Goal: Information Seeking & Learning: Learn about a topic

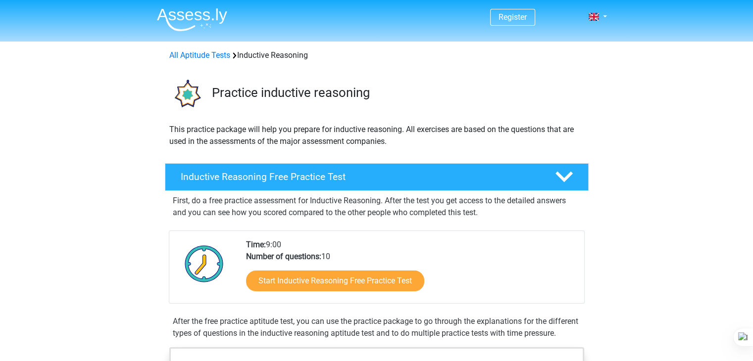
drag, startPoint x: 249, startPoint y: 98, endPoint x: 694, endPoint y: 240, distance: 466.3
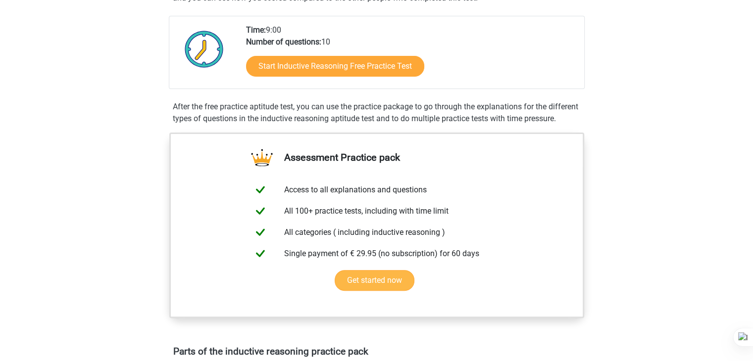
scroll to position [99, 0]
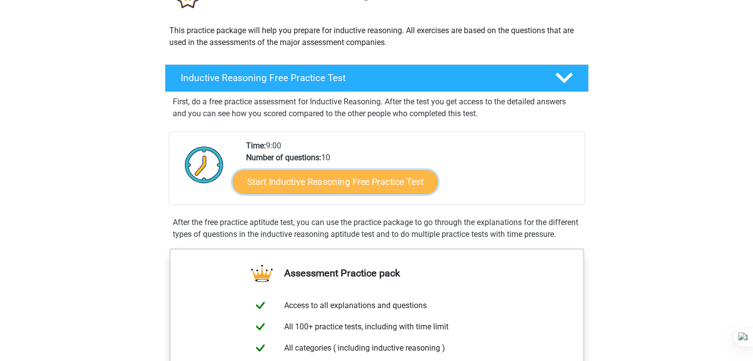
click at [372, 183] on link "Start Inductive Reasoning Free Practice Test" at bounding box center [335, 182] width 205 height 24
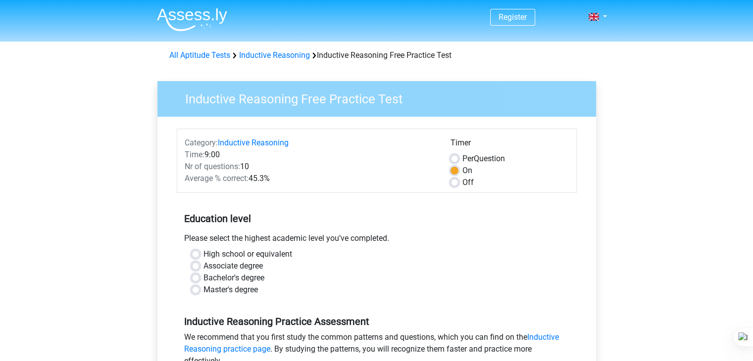
click at [221, 275] on label "Bachelor's degree" at bounding box center [233, 278] width 61 height 12
click at [199, 275] on input "Bachelor's degree" at bounding box center [195, 277] width 8 height 10
radio input "true"
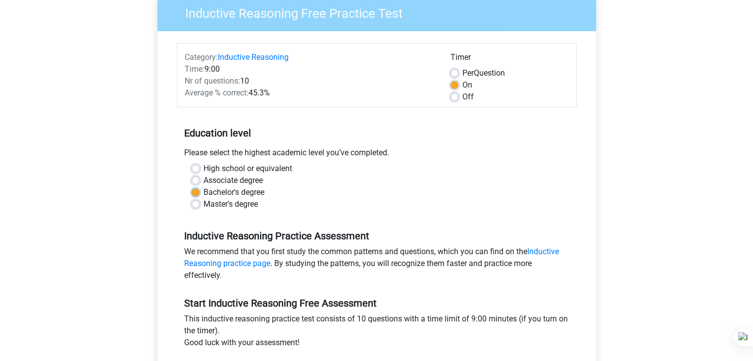
scroll to position [99, 0]
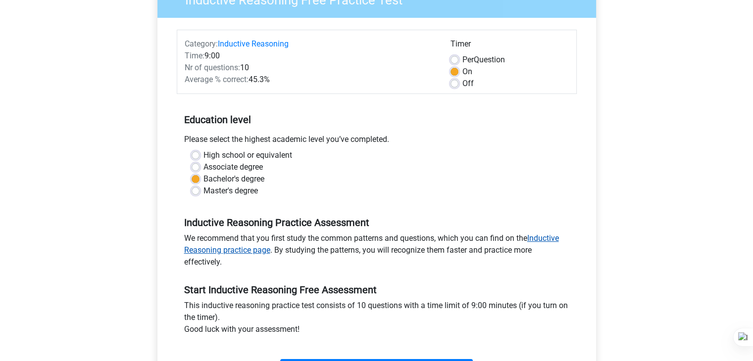
click at [245, 246] on link "Inductive Reasoning practice page" at bounding box center [371, 244] width 375 height 21
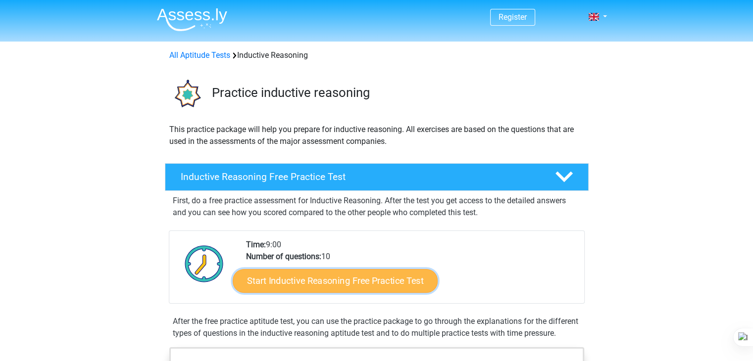
click at [374, 287] on link "Start Inductive Reasoning Free Practice Test" at bounding box center [335, 281] width 205 height 24
click at [273, 276] on link "Start Inductive Reasoning Free Practice Test" at bounding box center [335, 281] width 205 height 24
click at [398, 286] on link "Start Inductive Reasoning Free Practice Test" at bounding box center [335, 281] width 205 height 24
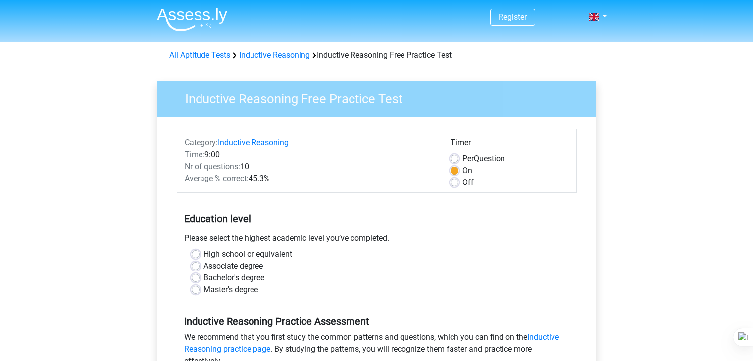
scroll to position [148, 0]
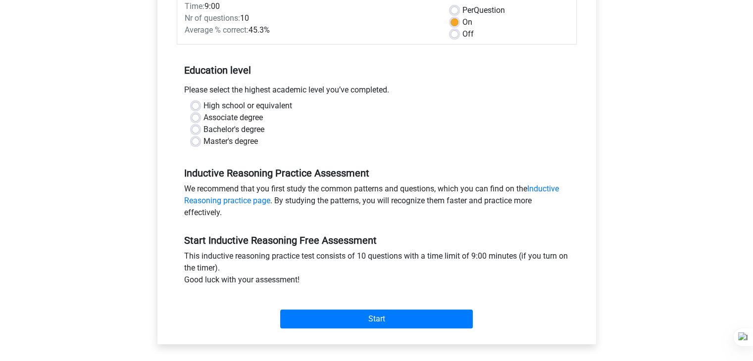
click at [225, 129] on label "Bachelor's degree" at bounding box center [233, 130] width 61 height 12
click at [199, 129] on input "Bachelor's degree" at bounding box center [195, 129] width 8 height 10
radio input "true"
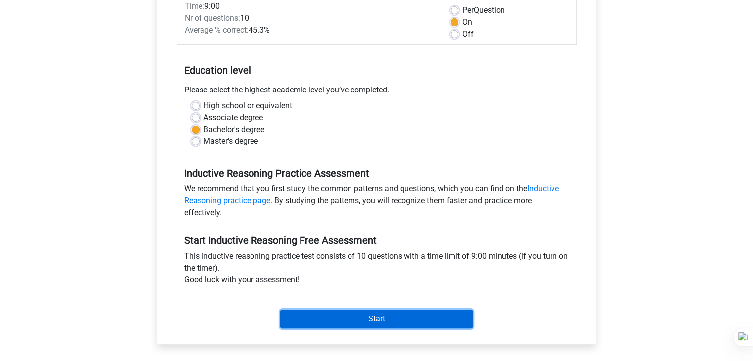
click at [368, 323] on input "Start" at bounding box center [376, 319] width 192 height 19
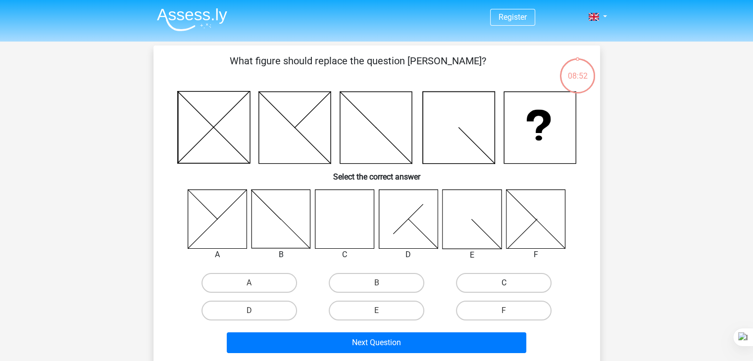
click at [492, 284] on label "C" at bounding box center [504, 283] width 96 height 20
click at [504, 284] on input "C" at bounding box center [507, 286] width 6 height 6
radio input "true"
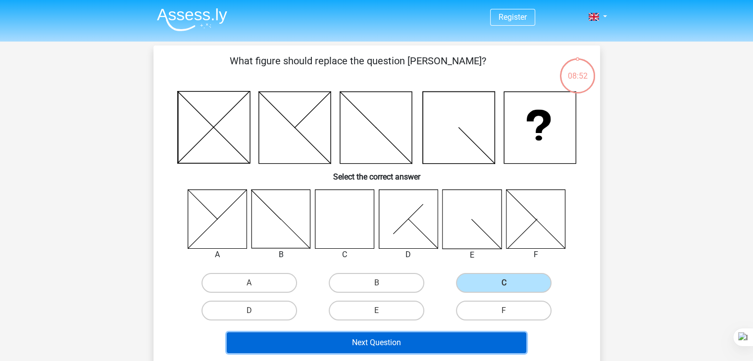
click at [413, 340] on button "Next Question" at bounding box center [376, 343] width 299 height 21
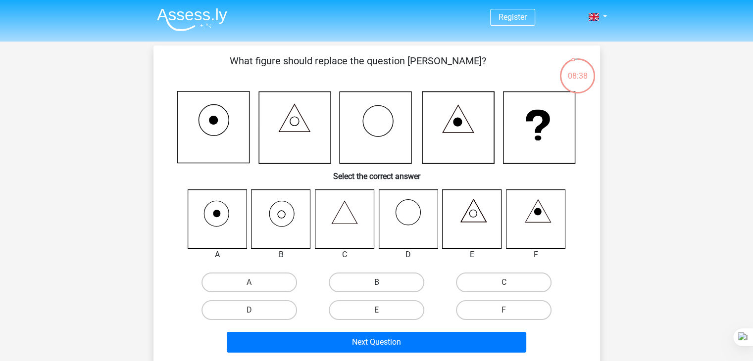
click at [387, 286] on label "B" at bounding box center [377, 283] width 96 height 20
click at [382, 286] on input "B" at bounding box center [379, 286] width 6 height 6
radio input "true"
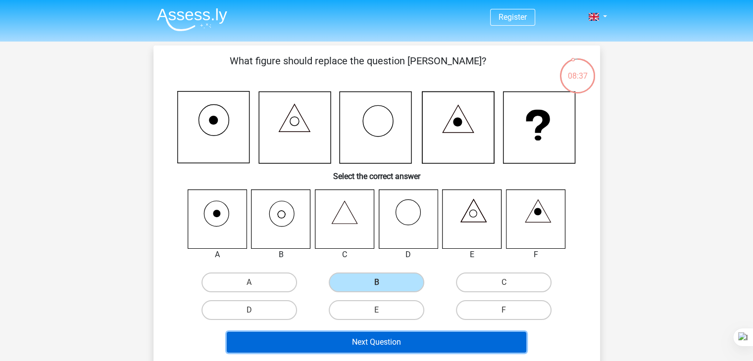
click at [430, 336] on button "Next Question" at bounding box center [376, 342] width 299 height 21
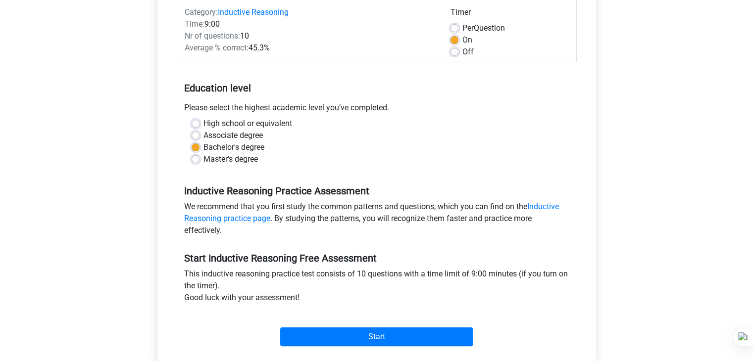
scroll to position [247, 0]
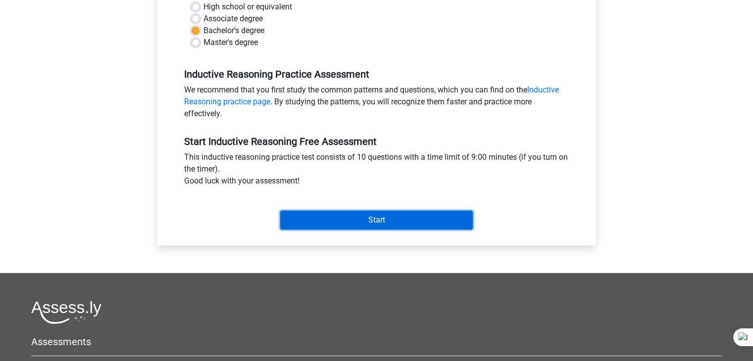
click at [315, 222] on input "Start" at bounding box center [376, 220] width 192 height 19
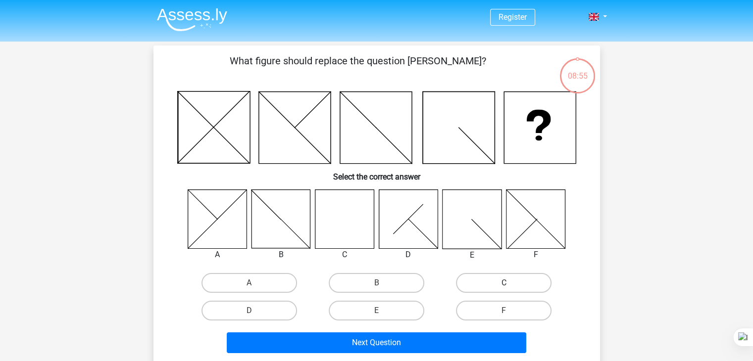
click at [489, 283] on label "C" at bounding box center [504, 283] width 96 height 20
click at [504, 283] on input "C" at bounding box center [507, 286] width 6 height 6
radio input "true"
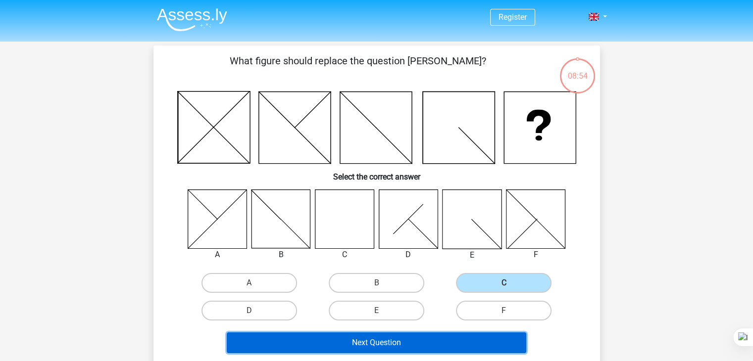
click at [412, 341] on button "Next Question" at bounding box center [376, 343] width 299 height 21
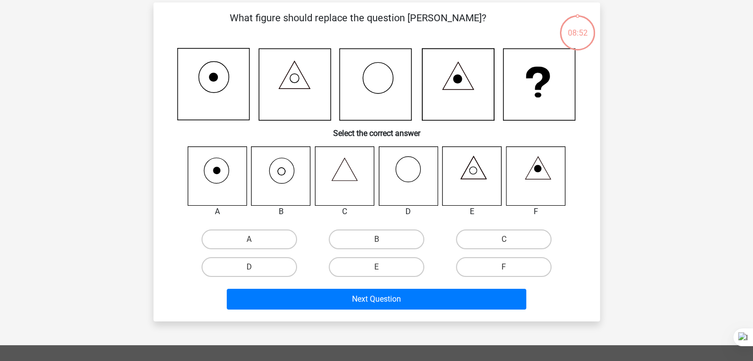
scroll to position [46, 0]
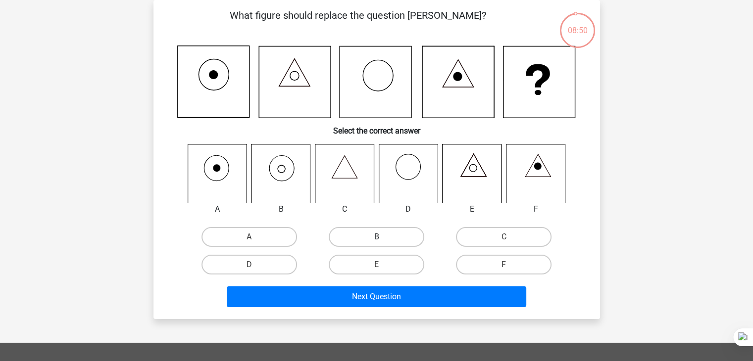
click at [410, 239] on label "B" at bounding box center [377, 237] width 96 height 20
click at [382, 239] on input "B" at bounding box center [379, 240] width 6 height 6
radio input "true"
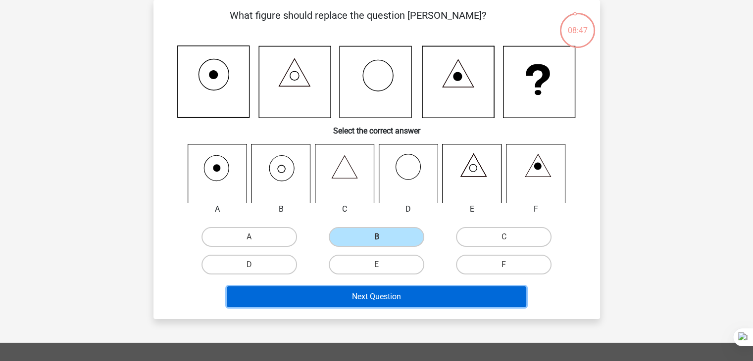
click at [359, 294] on button "Next Question" at bounding box center [376, 297] width 299 height 21
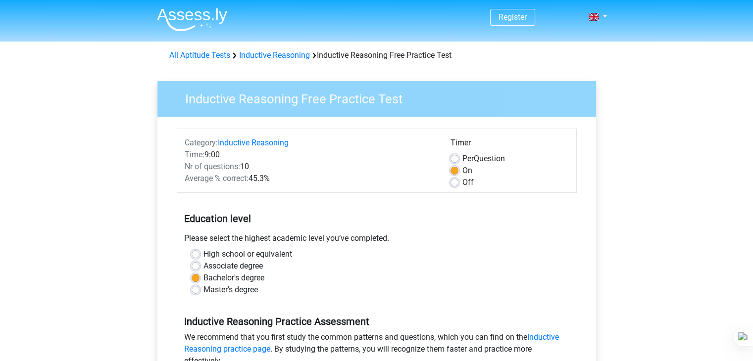
click at [502, 250] on div "High school or equivalent" at bounding box center [376, 254] width 370 height 12
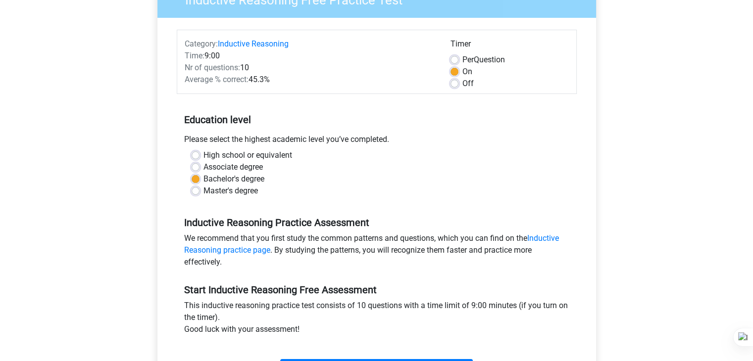
scroll to position [247, 0]
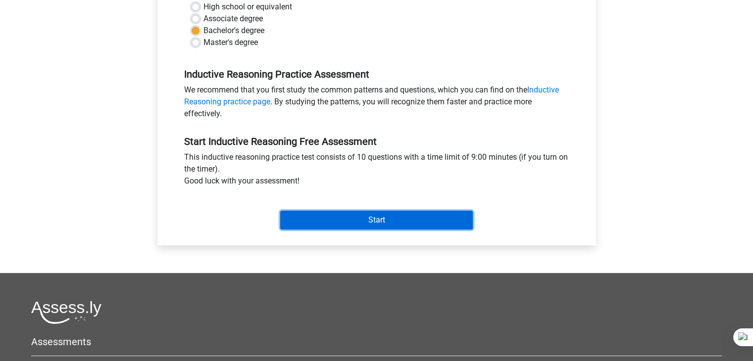
click at [384, 225] on input "Start" at bounding box center [376, 220] width 192 height 19
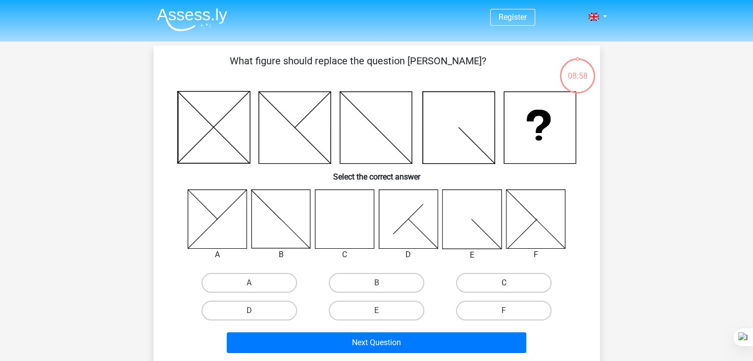
click at [504, 282] on label "C" at bounding box center [504, 283] width 96 height 20
click at [504, 283] on input "C" at bounding box center [507, 286] width 6 height 6
radio input "true"
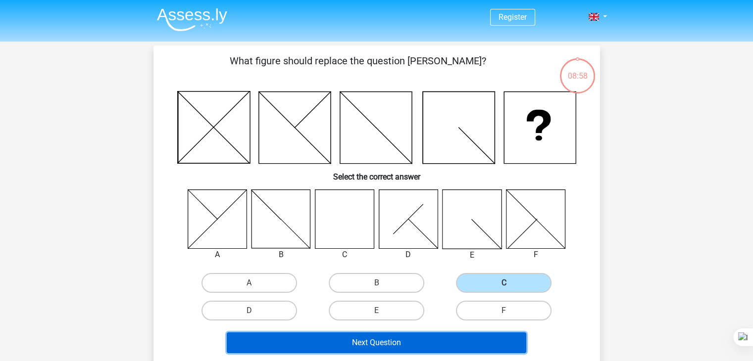
click at [439, 341] on button "Next Question" at bounding box center [376, 343] width 299 height 21
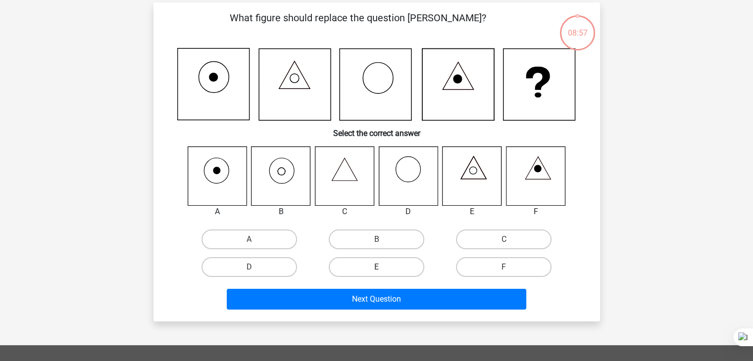
scroll to position [46, 0]
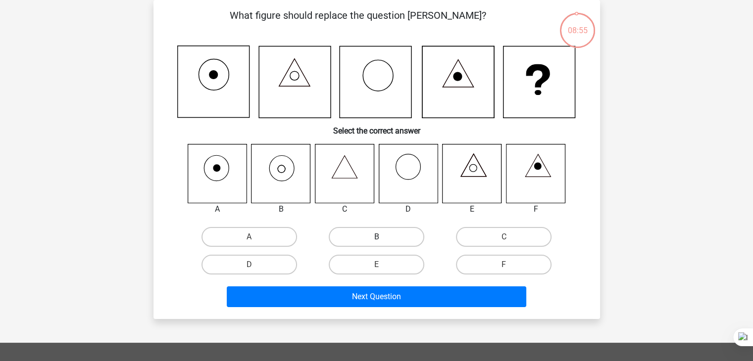
click at [380, 234] on label "B" at bounding box center [377, 237] width 96 height 20
click at [380, 237] on input "B" at bounding box center [379, 240] width 6 height 6
radio input "true"
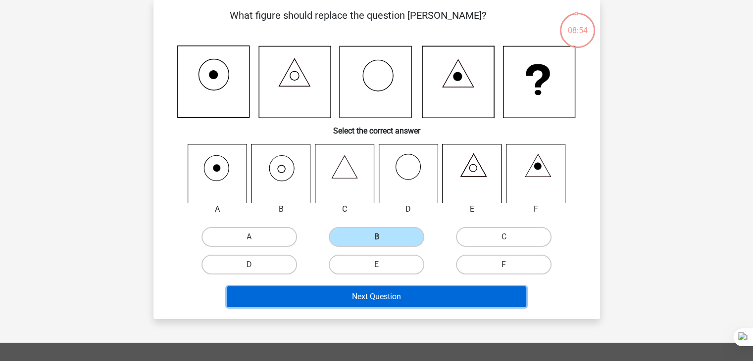
click at [396, 293] on button "Next Question" at bounding box center [376, 297] width 299 height 21
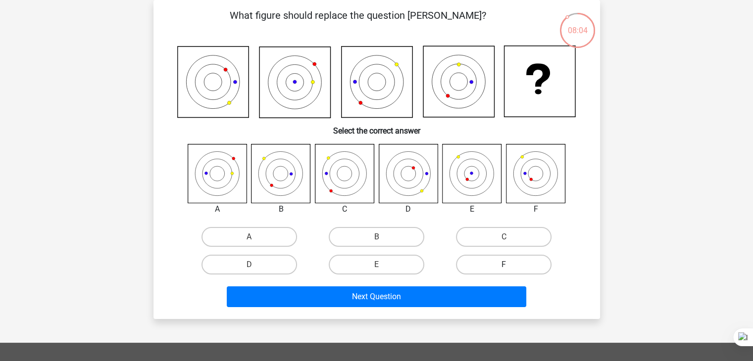
click at [479, 259] on label "F" at bounding box center [504, 265] width 96 height 20
click at [504, 265] on input "F" at bounding box center [507, 268] width 6 height 6
radio input "true"
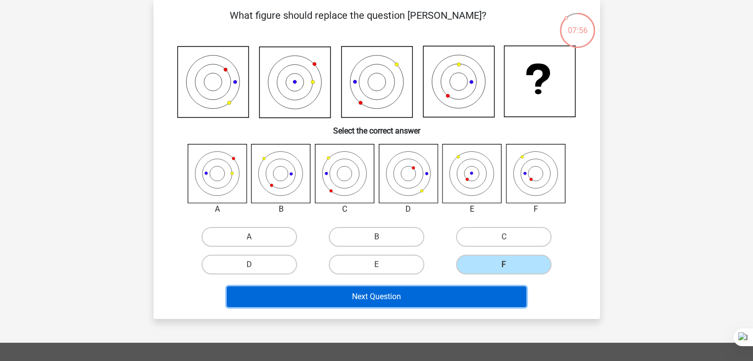
click at [476, 290] on button "Next Question" at bounding box center [376, 297] width 299 height 21
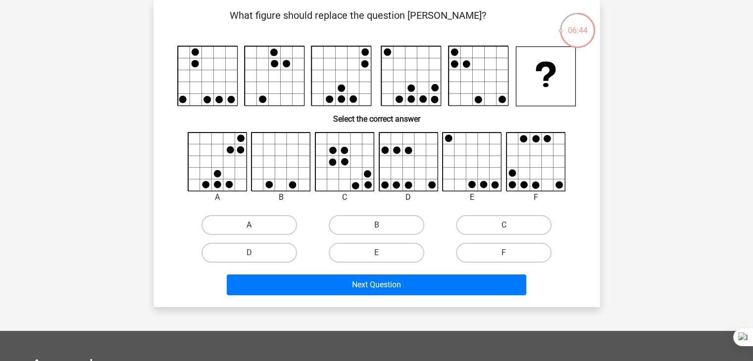
click at [265, 223] on label "A" at bounding box center [249, 225] width 96 height 20
click at [255, 225] on input "A" at bounding box center [252, 228] width 6 height 6
radio input "true"
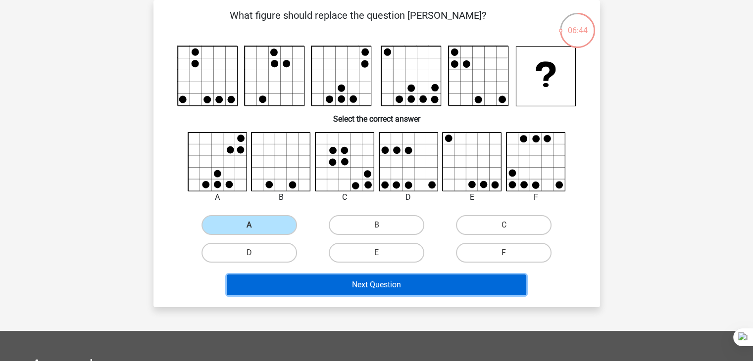
click at [344, 284] on button "Next Question" at bounding box center [376, 285] width 299 height 21
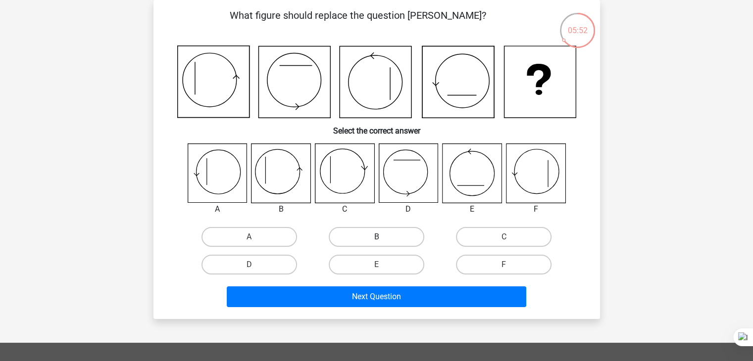
drag, startPoint x: 365, startPoint y: 237, endPoint x: 364, endPoint y: 242, distance: 5.5
click at [365, 237] on label "B" at bounding box center [377, 237] width 96 height 20
click at [376, 237] on input "B" at bounding box center [379, 240] width 6 height 6
radio input "true"
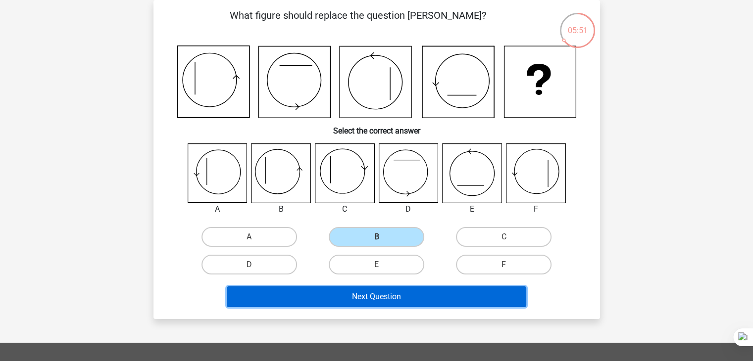
click at [390, 297] on button "Next Question" at bounding box center [376, 297] width 299 height 21
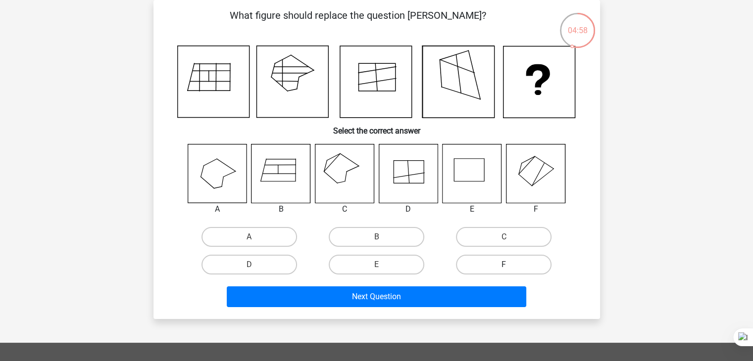
click at [513, 262] on label "F" at bounding box center [504, 265] width 96 height 20
click at [510, 265] on input "F" at bounding box center [507, 268] width 6 height 6
radio input "true"
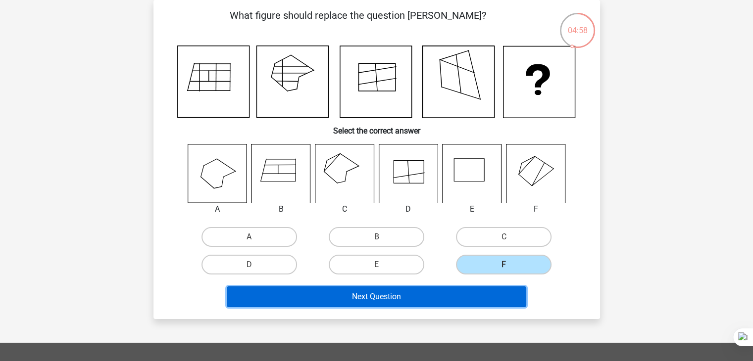
click at [473, 287] on button "Next Question" at bounding box center [376, 297] width 299 height 21
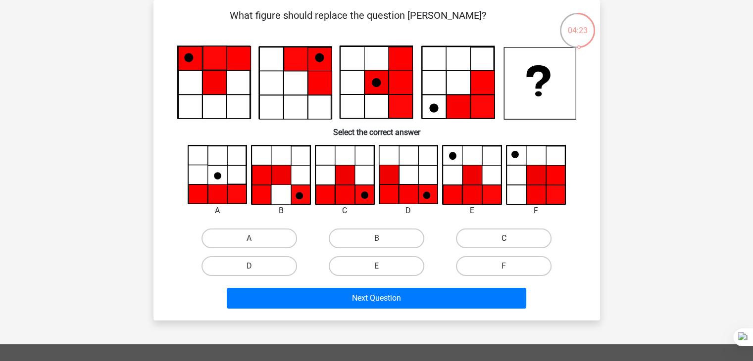
click at [511, 235] on label "C" at bounding box center [504, 239] width 96 height 20
click at [510, 239] on input "C" at bounding box center [507, 242] width 6 height 6
radio input "true"
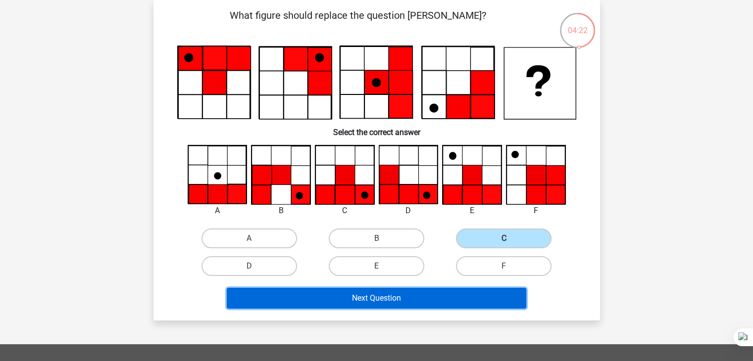
click at [430, 301] on button "Next Question" at bounding box center [376, 298] width 299 height 21
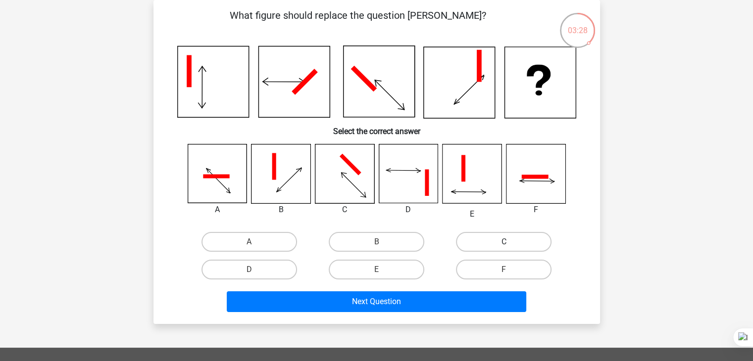
click at [523, 244] on label "C" at bounding box center [504, 242] width 96 height 20
click at [510, 244] on input "C" at bounding box center [507, 245] width 6 height 6
radio input "true"
click at [469, 311] on div "Next Question" at bounding box center [377, 303] width 382 height 25
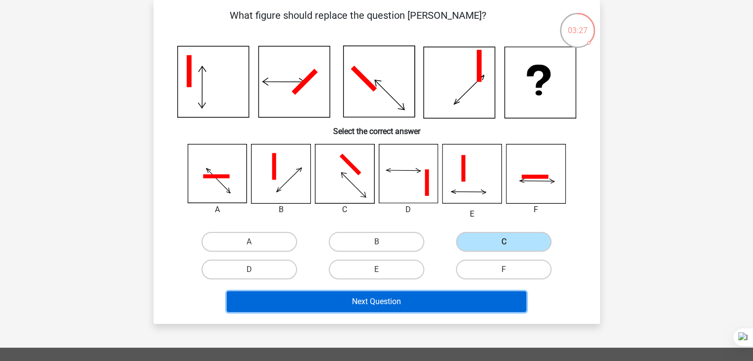
click at [470, 305] on button "Next Question" at bounding box center [376, 301] width 299 height 21
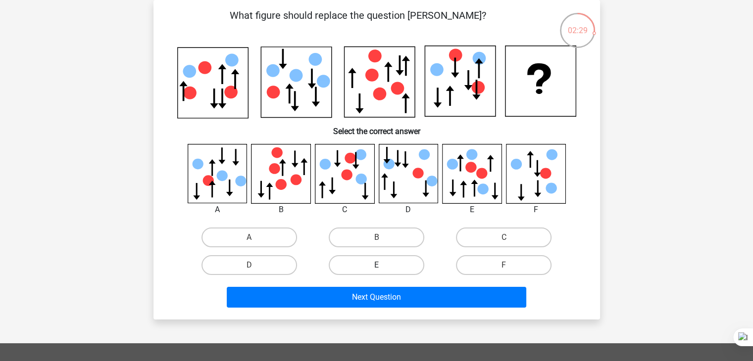
click at [355, 263] on label "E" at bounding box center [377, 265] width 96 height 20
click at [376, 265] on input "E" at bounding box center [379, 268] width 6 height 6
radio input "true"
click at [375, 281] on div "Next Question" at bounding box center [376, 295] width 415 height 33
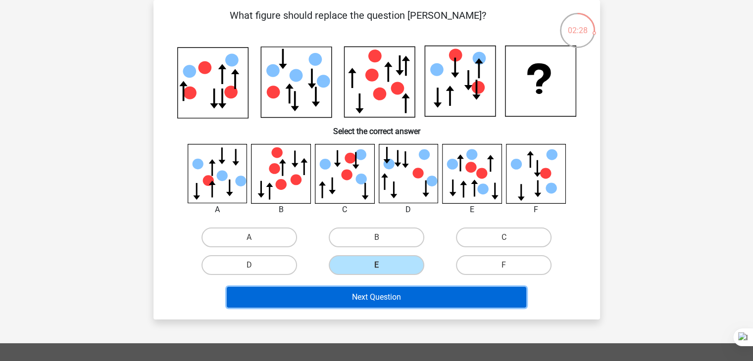
click at [382, 291] on button "Next Question" at bounding box center [376, 297] width 299 height 21
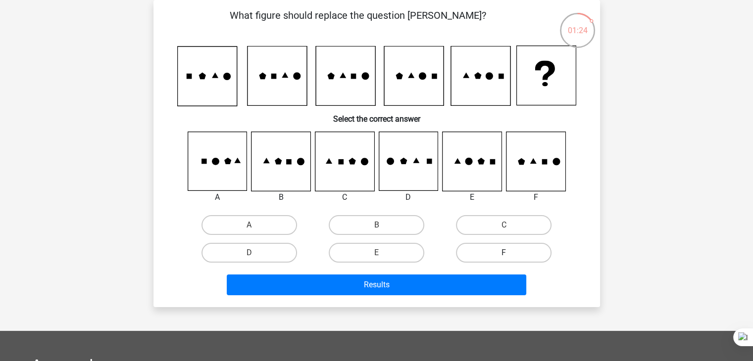
drag, startPoint x: 472, startPoint y: 227, endPoint x: 475, endPoint y: 255, distance: 28.4
click at [473, 227] on label "C" at bounding box center [504, 225] width 96 height 20
click at [504, 227] on input "C" at bounding box center [507, 228] width 6 height 6
radio input "true"
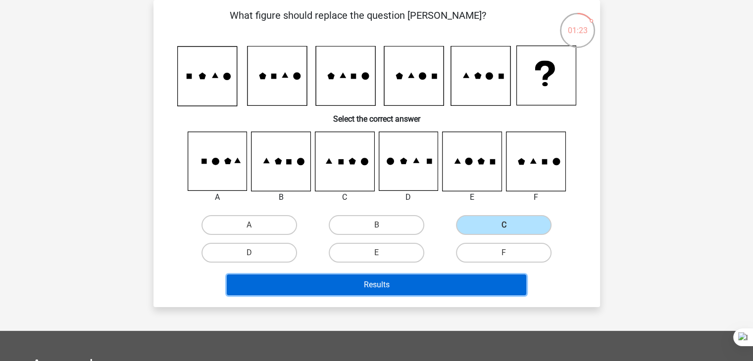
click at [471, 280] on button "Results" at bounding box center [376, 285] width 299 height 21
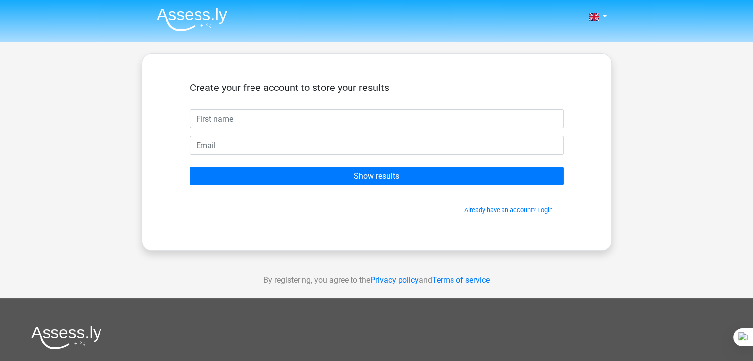
drag, startPoint x: 0, startPoint y: 0, endPoint x: 235, endPoint y: 116, distance: 261.6
click at [235, 116] on input "text" at bounding box center [377, 118] width 374 height 19
type input "OMONA"
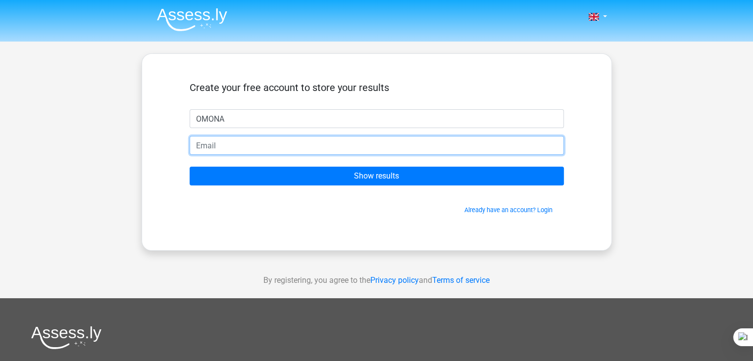
click at [234, 146] on input "email" at bounding box center [377, 145] width 374 height 19
type input "[EMAIL_ADDRESS][DOMAIN_NAME]"
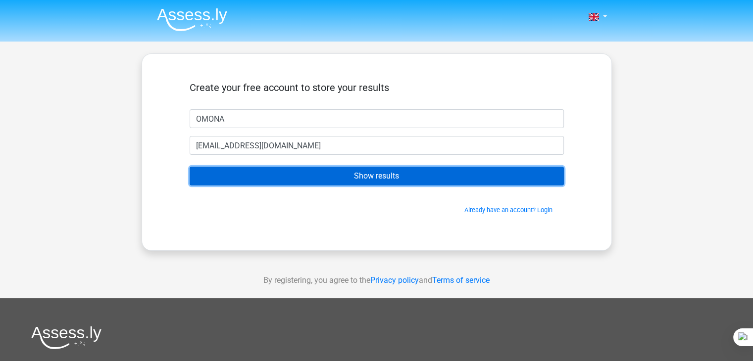
click at [320, 175] on input "Show results" at bounding box center [377, 176] width 374 height 19
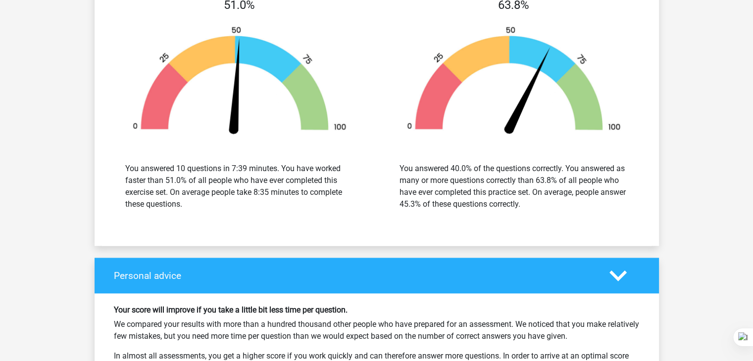
scroll to position [1039, 0]
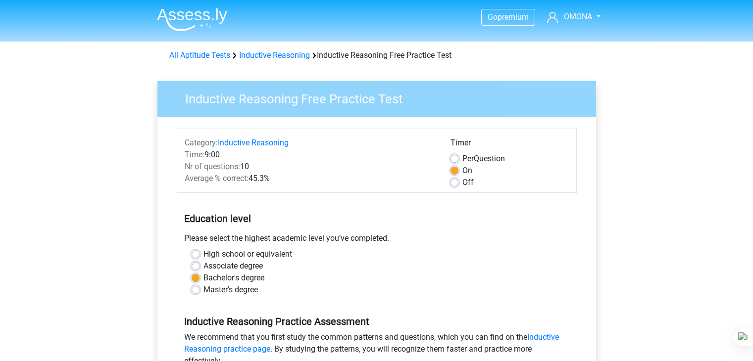
scroll to position [99, 0]
